Goal: Complete application form: Complete application form

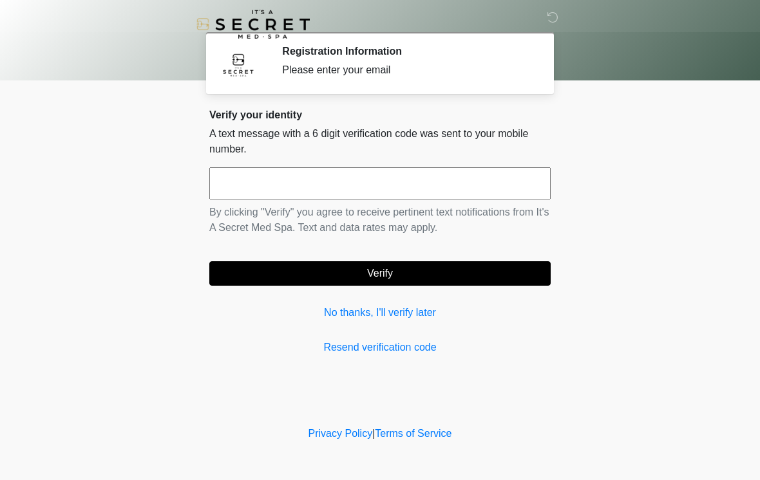
click at [335, 176] on input "text" at bounding box center [379, 183] width 341 height 32
type input "******"
click at [481, 274] on button "Verify" at bounding box center [379, 273] width 341 height 24
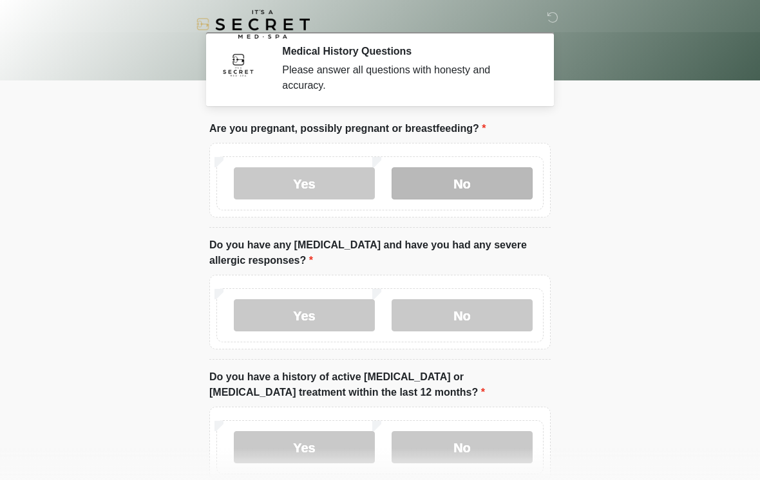
click at [493, 181] on label "No" at bounding box center [462, 183] width 141 height 32
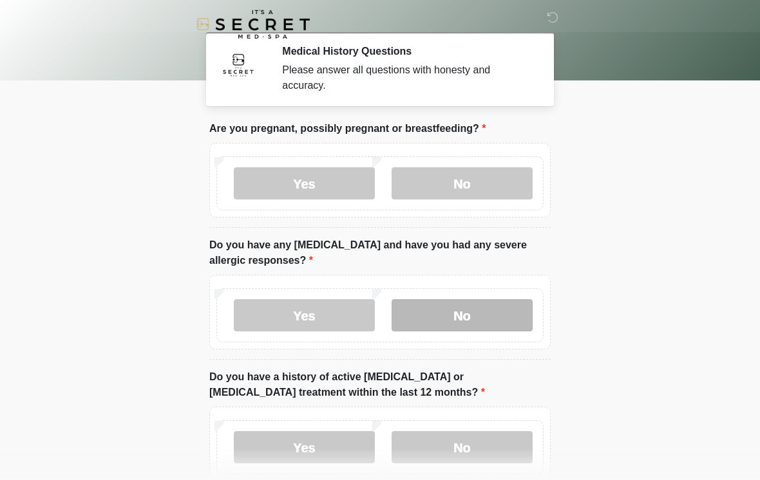
click at [466, 319] on label "No" at bounding box center [462, 315] width 141 height 32
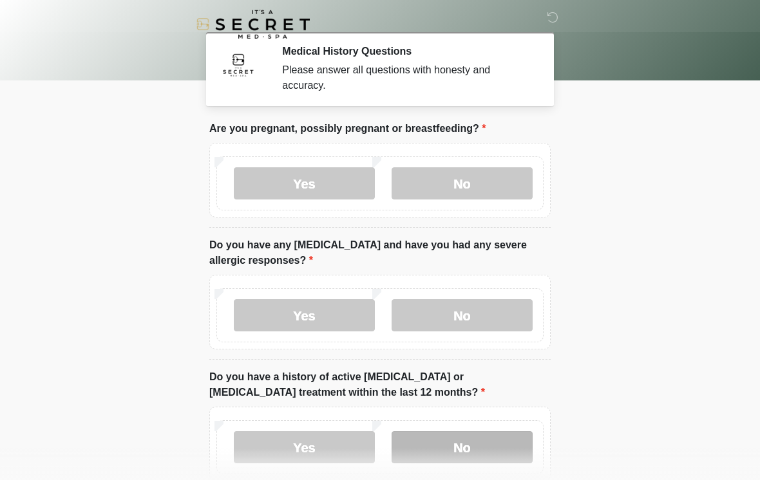
click at [459, 449] on label "No" at bounding box center [462, 447] width 141 height 32
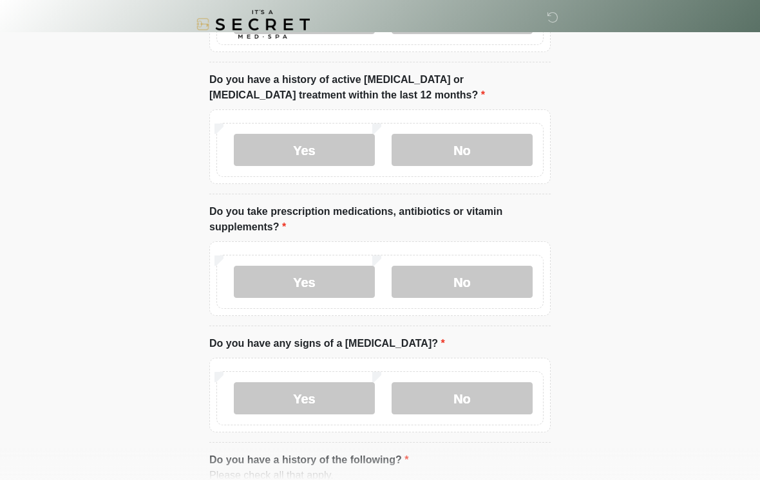
scroll to position [298, 0]
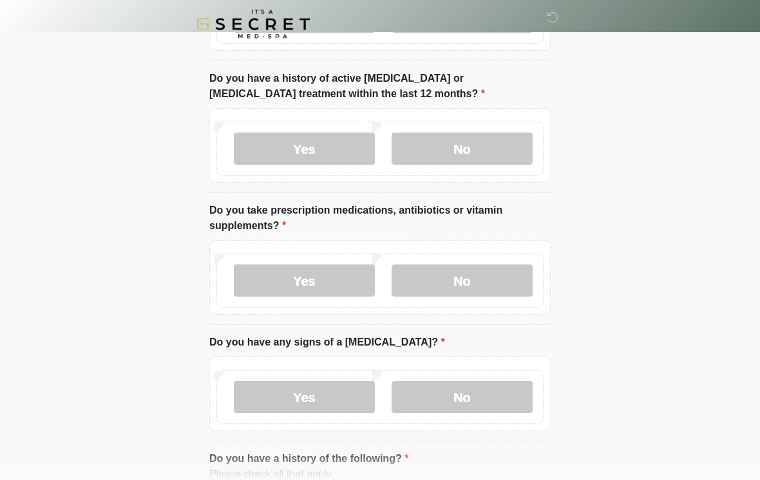
click at [286, 276] on label "Yes" at bounding box center [304, 281] width 141 height 32
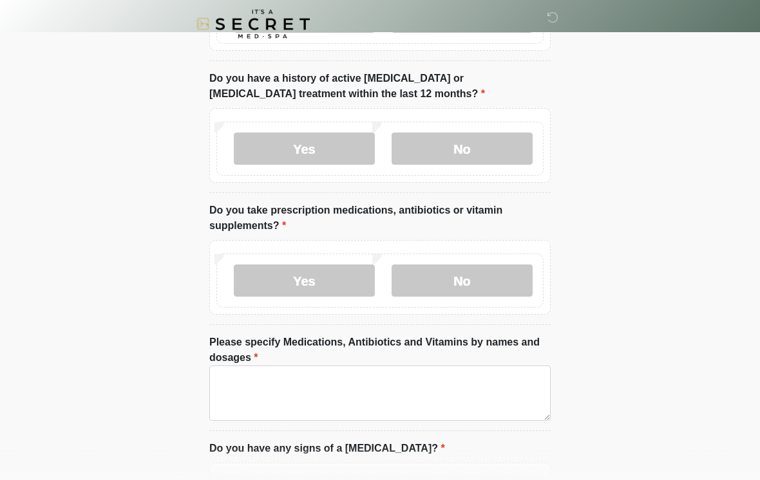
scroll to position [299, 0]
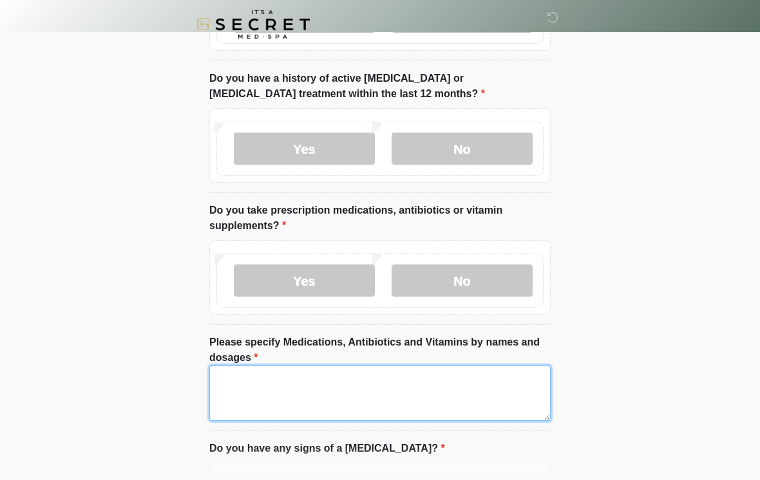
click at [270, 379] on textarea "Please specify Medications, Antibiotics and Vitamins by names and dosages" at bounding box center [379, 393] width 341 height 55
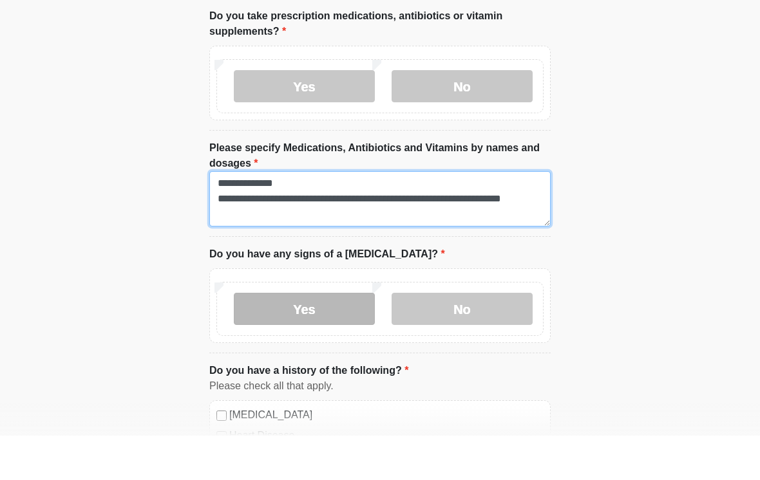
scroll to position [480, 0]
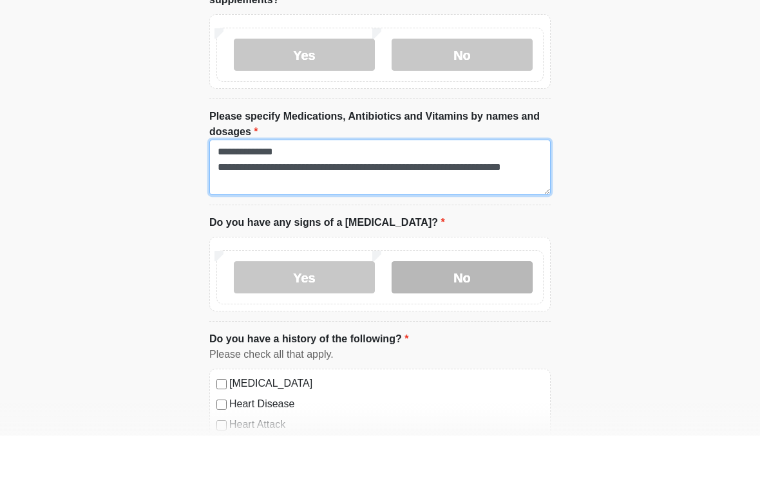
type textarea "**********"
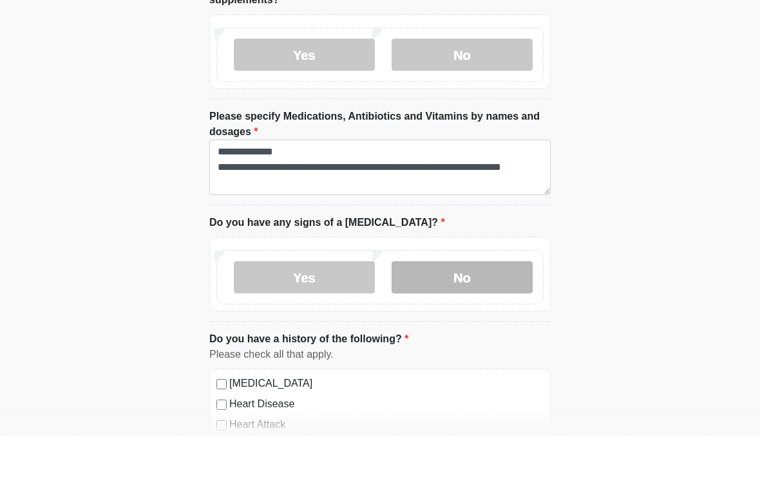
click at [433, 306] on label "No" at bounding box center [462, 322] width 141 height 32
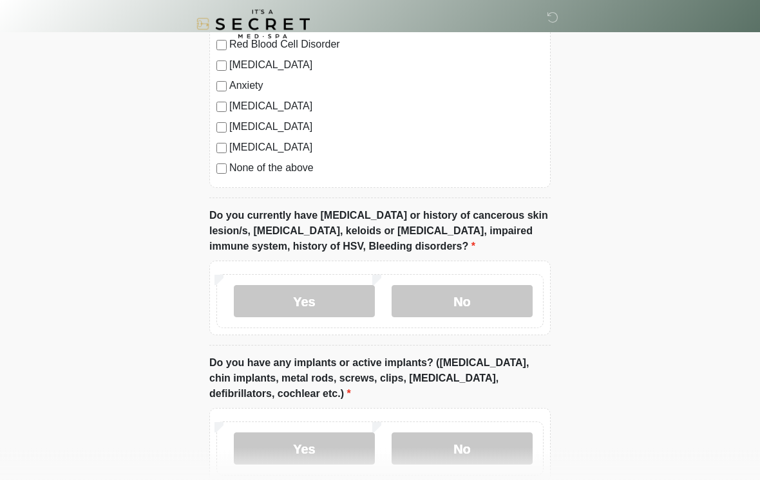
scroll to position [979, 0]
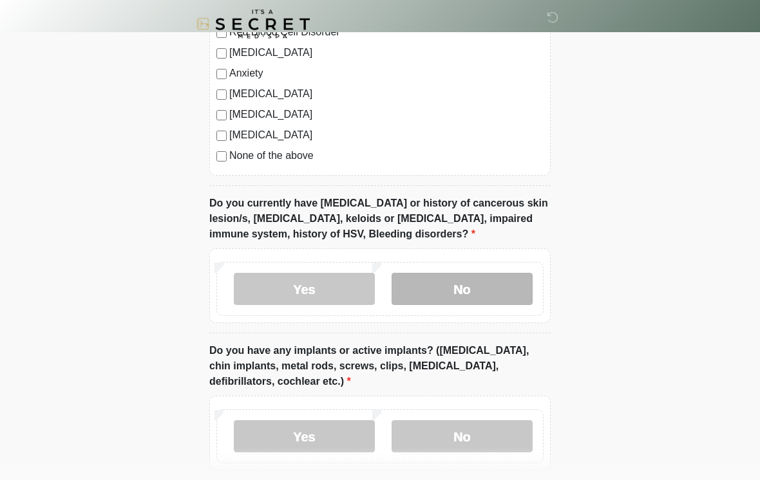
click at [496, 296] on label "No" at bounding box center [462, 290] width 141 height 32
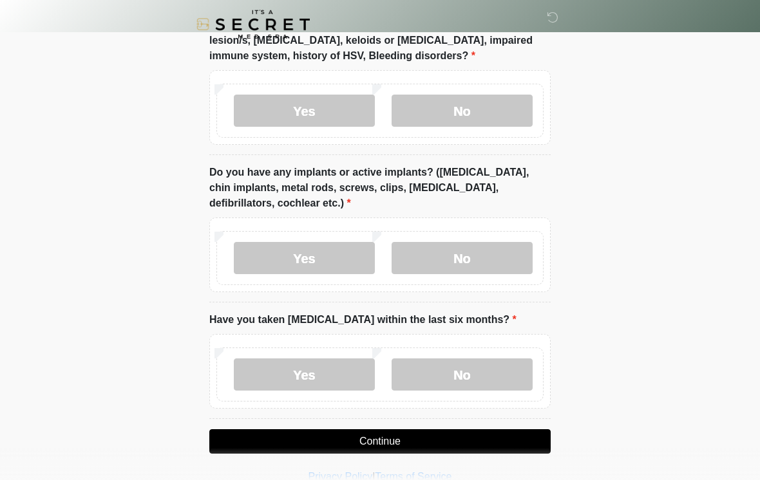
scroll to position [1174, 0]
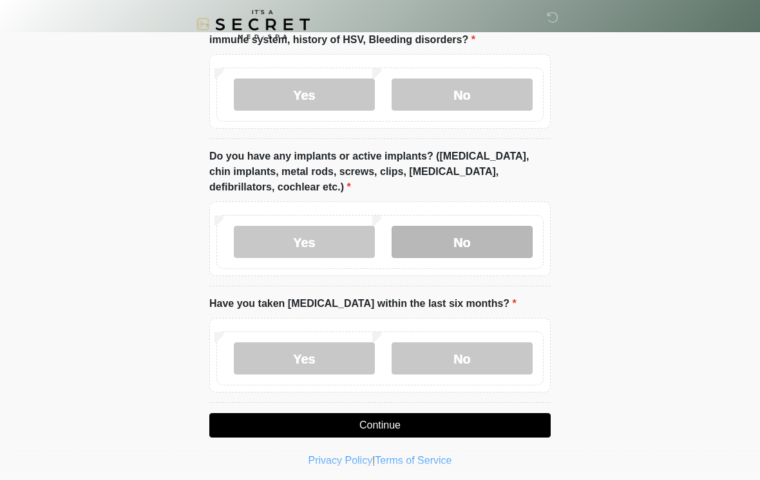
click at [460, 243] on label "No" at bounding box center [462, 242] width 141 height 32
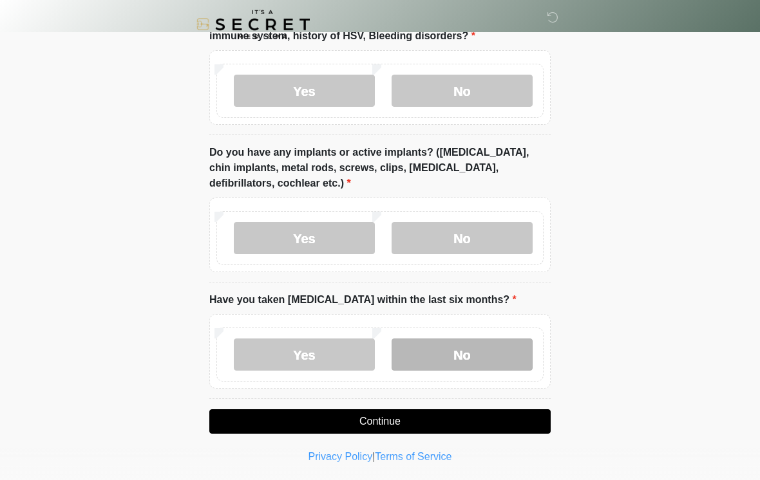
click at [477, 358] on label "No" at bounding box center [462, 355] width 141 height 32
click at [403, 430] on button "Continue" at bounding box center [379, 422] width 341 height 24
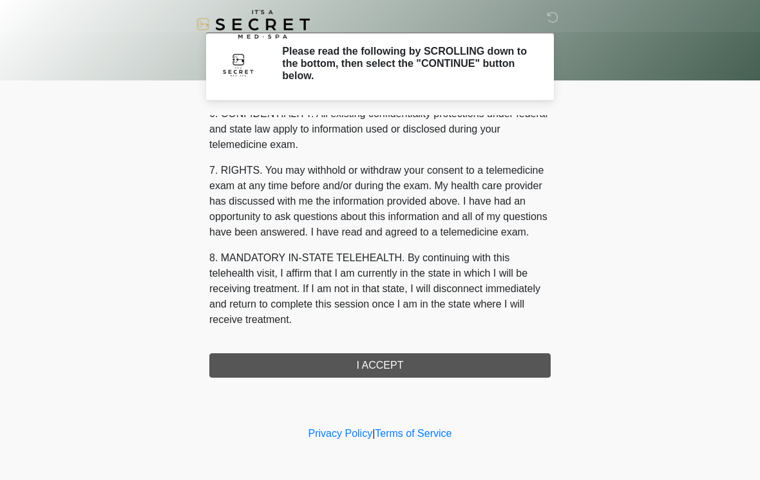
scroll to position [524, 0]
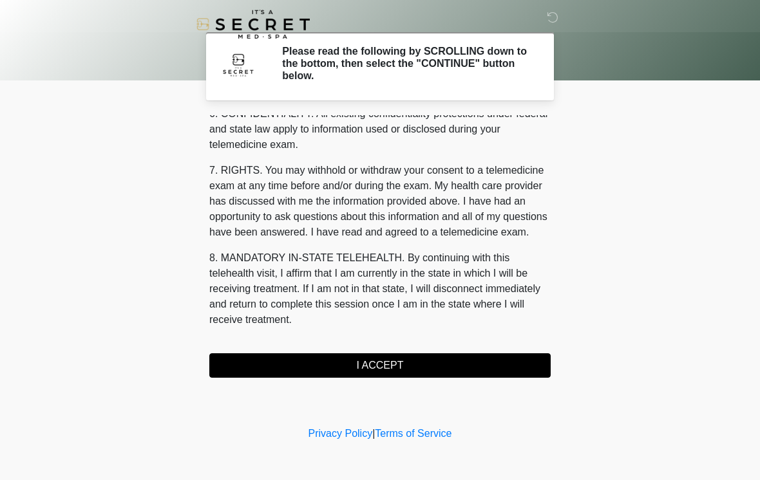
click at [388, 372] on button "I ACCEPT" at bounding box center [379, 366] width 341 height 24
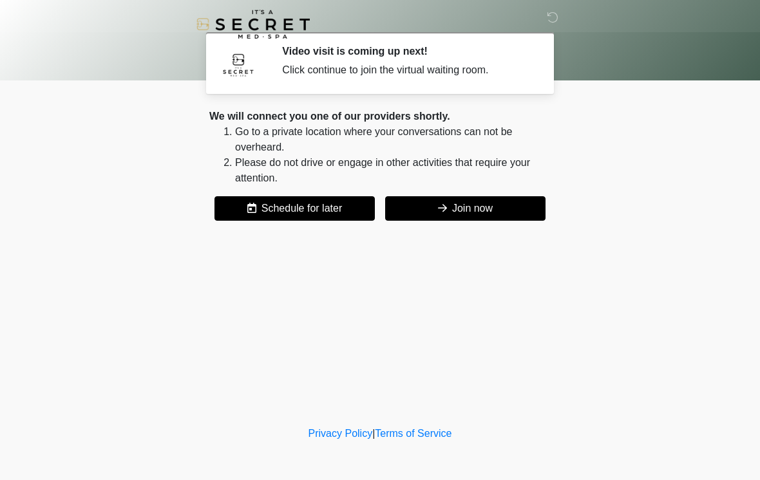
click at [495, 212] on button "Join now" at bounding box center [465, 208] width 160 height 24
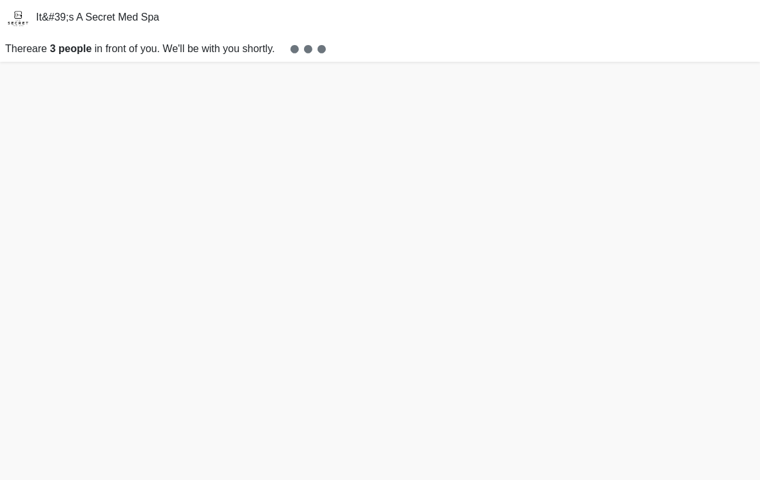
click at [725, 52] on p "There are 3 people in front of you. We'll be with you shortly." at bounding box center [380, 49] width 760 height 26
